Goal: Information Seeking & Learning: Learn about a topic

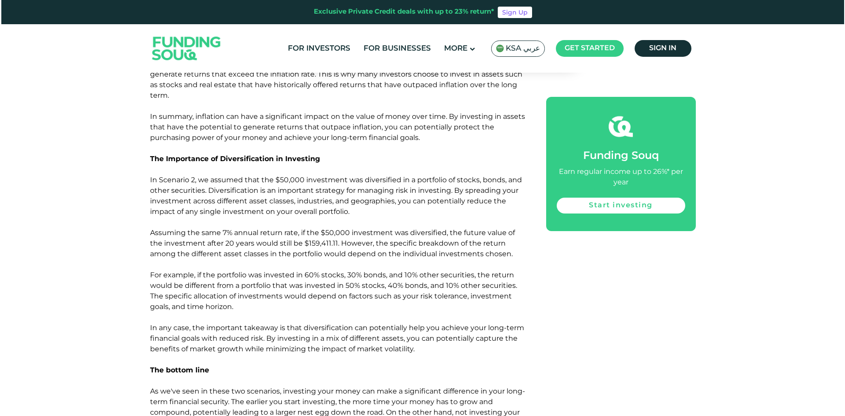
scroll to position [836, 0]
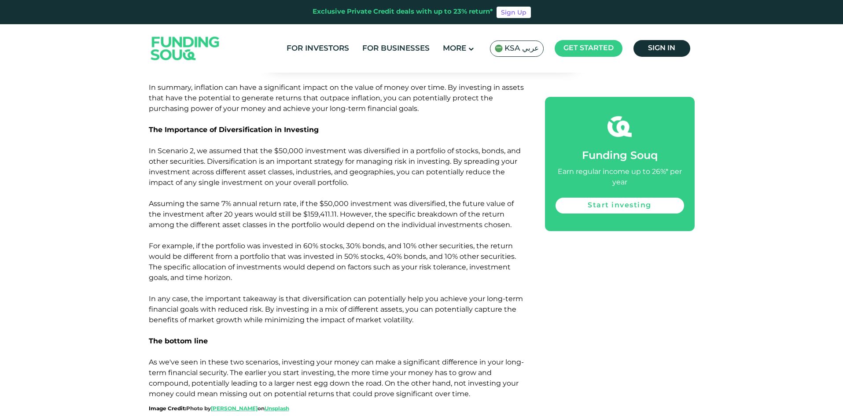
click at [518, 49] on span "KSA عربي" at bounding box center [521, 49] width 34 height 10
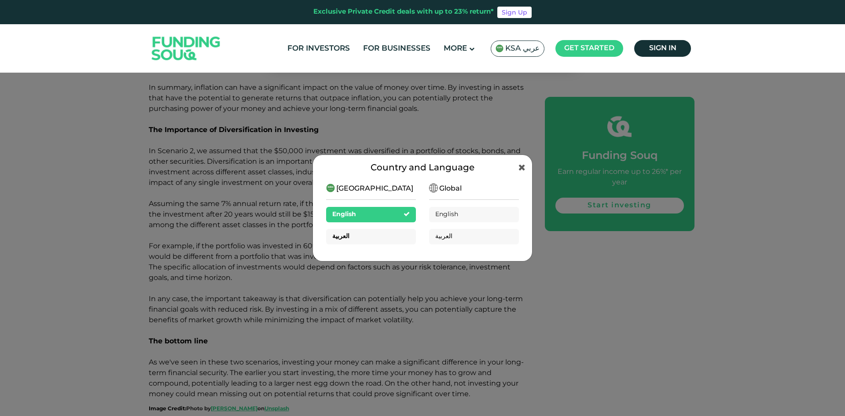
click at [372, 237] on div "العربية" at bounding box center [371, 236] width 90 height 15
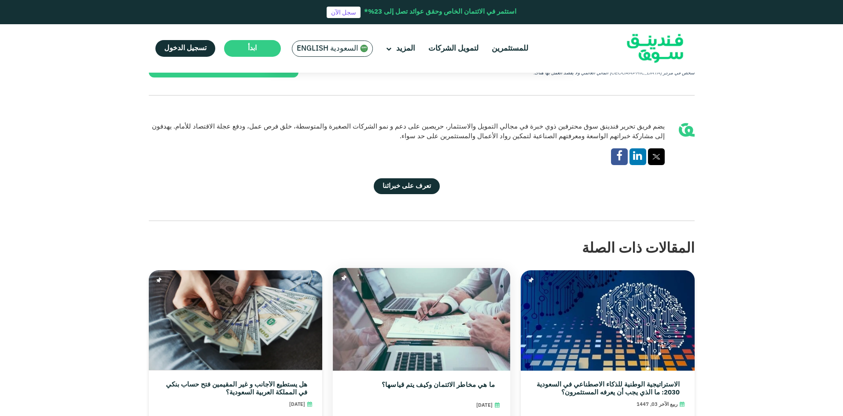
scroll to position [968, 0]
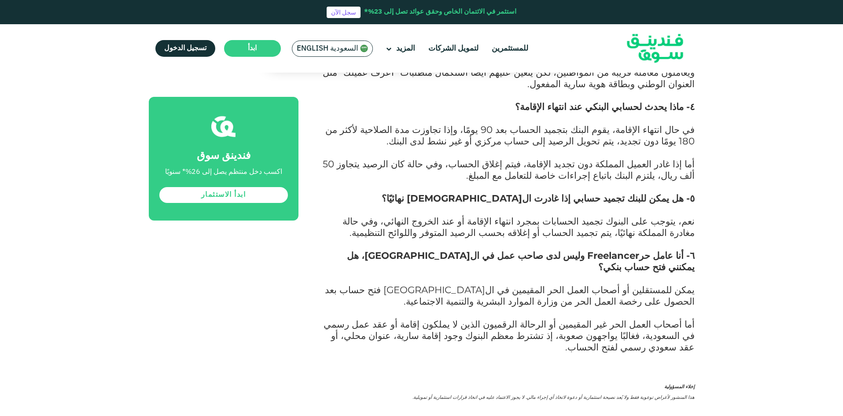
scroll to position [4446, 0]
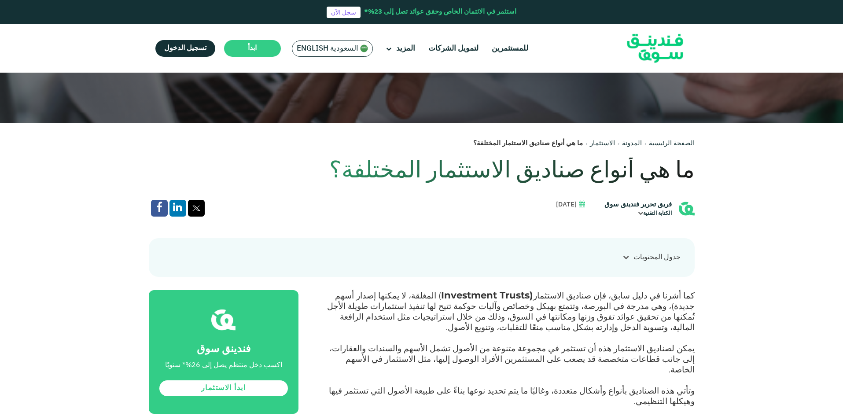
scroll to position [264, 0]
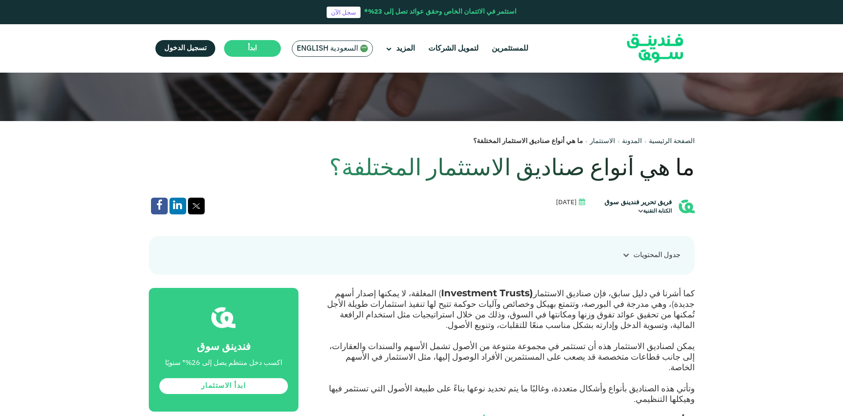
click at [625, 254] on icon at bounding box center [626, 255] width 6 height 6
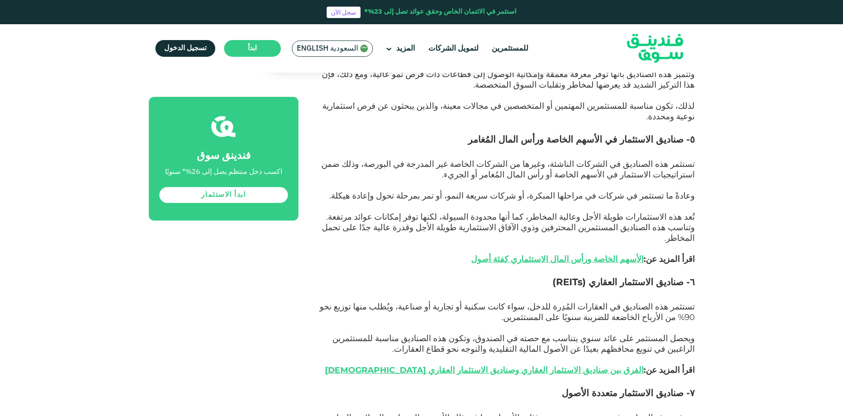
scroll to position [1629, 0]
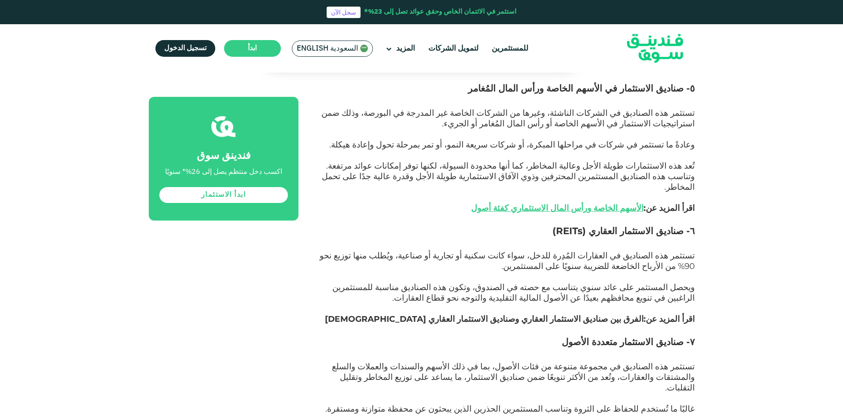
click at [612, 314] on link "الفرق بين صناديق الاستثمار العقاري وصناديق الاستثمار العقاري [DEMOGRAPHIC_DATA]" at bounding box center [484, 319] width 319 height 10
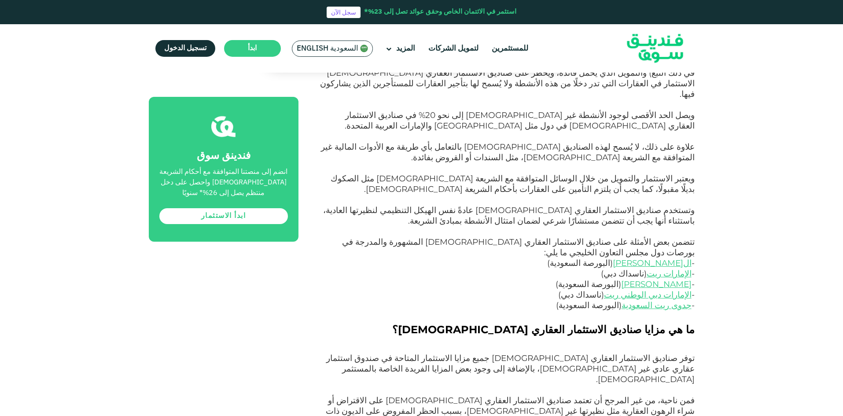
scroll to position [1056, 0]
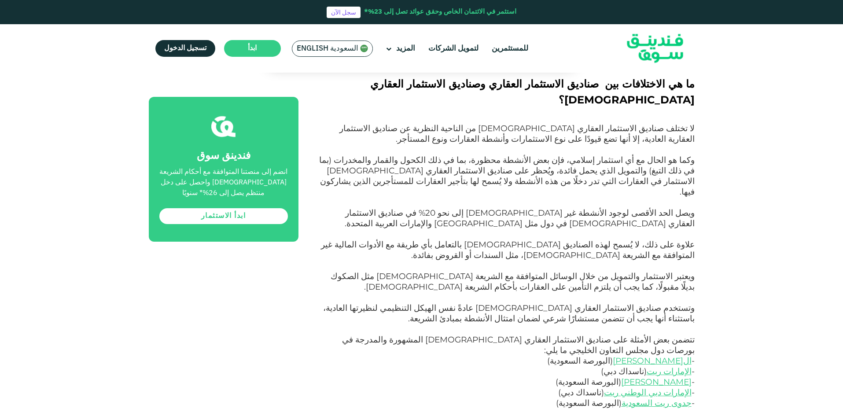
drag, startPoint x: 670, startPoint y: 282, endPoint x: 767, endPoint y: 255, distance: 100.9
click at [769, 255] on div "الصفحة الرئيسية المدونة الامتثال للشريعة ١ ٢ ٣ ." at bounding box center [421, 182] width 843 height 2319
